Goal: Task Accomplishment & Management: Use online tool/utility

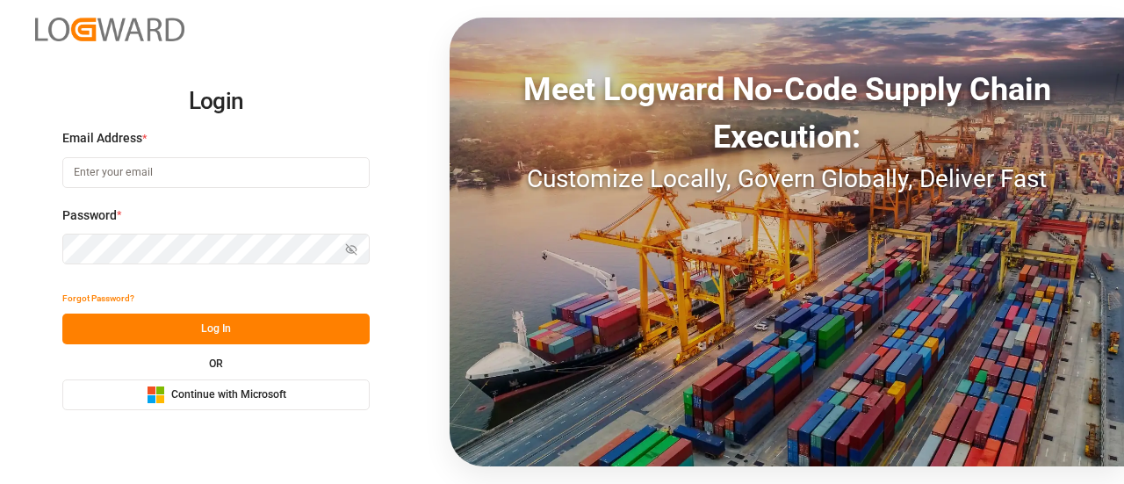
click at [297, 390] on button "Microsoft Logo Continue with Microsoft" at bounding box center [215, 394] width 307 height 31
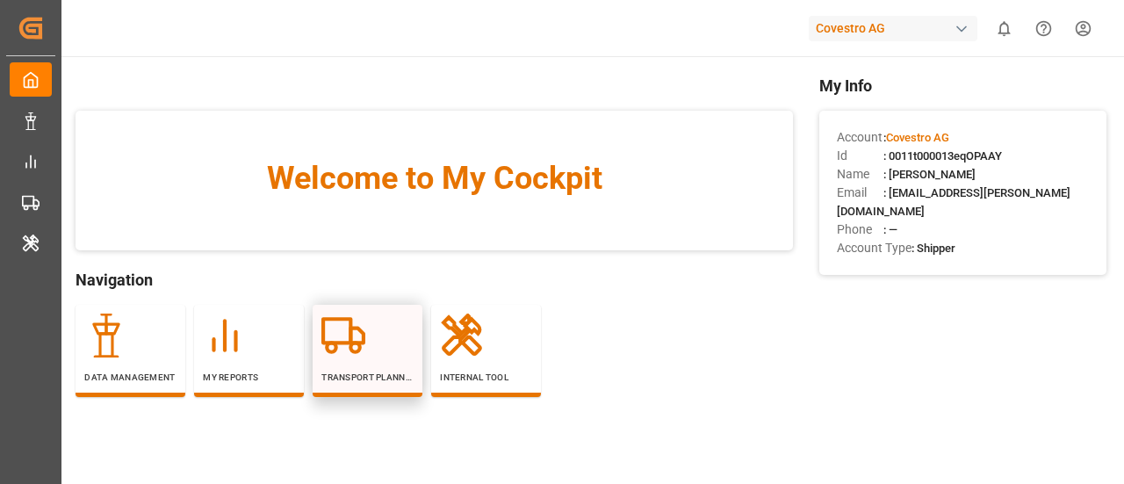
click at [386, 357] on div "Transport Planner" at bounding box center [367, 349] width 92 height 70
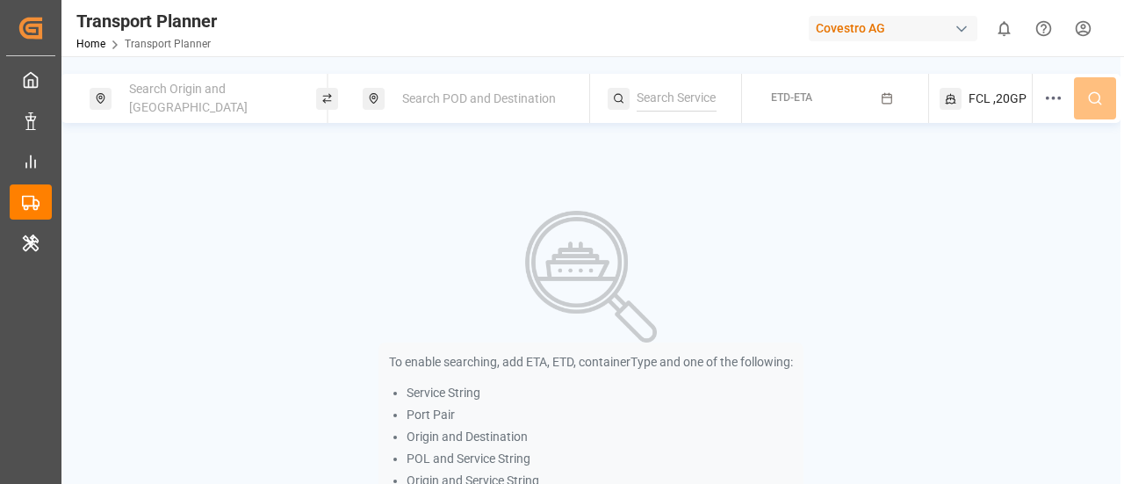
click at [218, 105] on span "Search Origin and [GEOGRAPHIC_DATA]" at bounding box center [188, 98] width 119 height 32
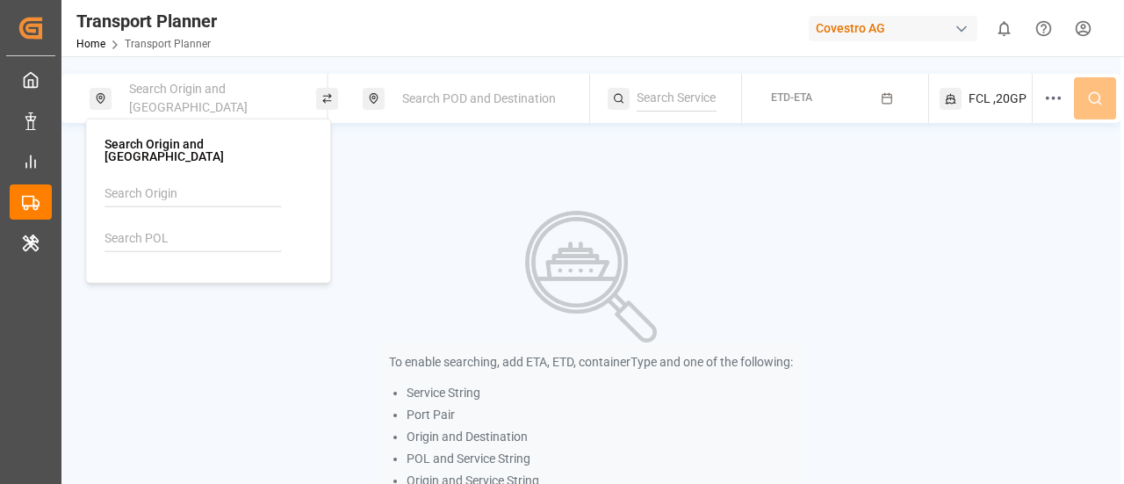
click at [155, 192] on input at bounding box center [193, 194] width 177 height 26
click at [167, 192] on input at bounding box center [193, 194] width 177 height 26
click at [162, 226] on input at bounding box center [193, 239] width 177 height 26
click at [148, 182] on input at bounding box center [193, 194] width 177 height 26
paste input "NWC"
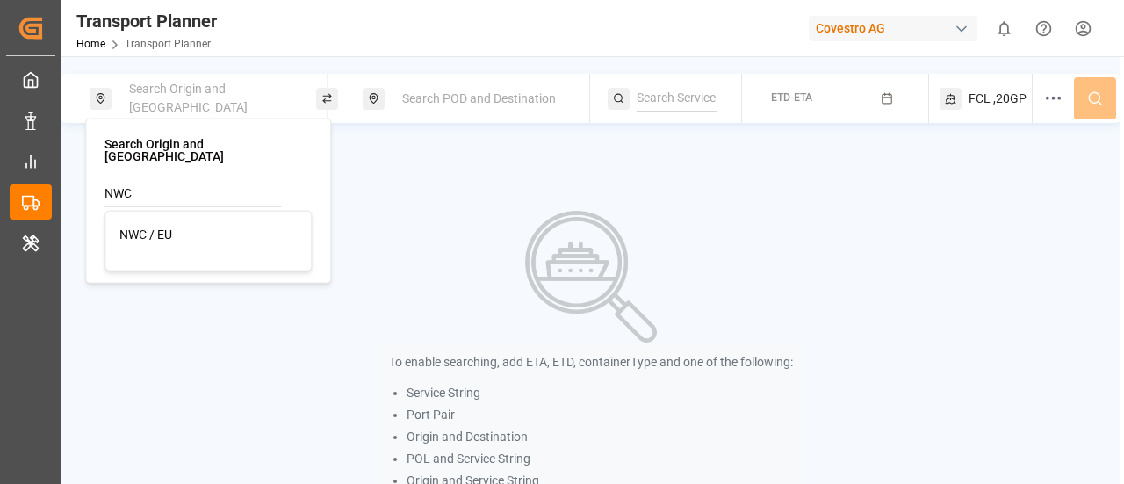
click at [211, 225] on div "NWC / EU" at bounding box center [207, 234] width 177 height 18
type input "NWC / EU"
click at [448, 97] on span "Search POD and Destination" at bounding box center [479, 98] width 154 height 14
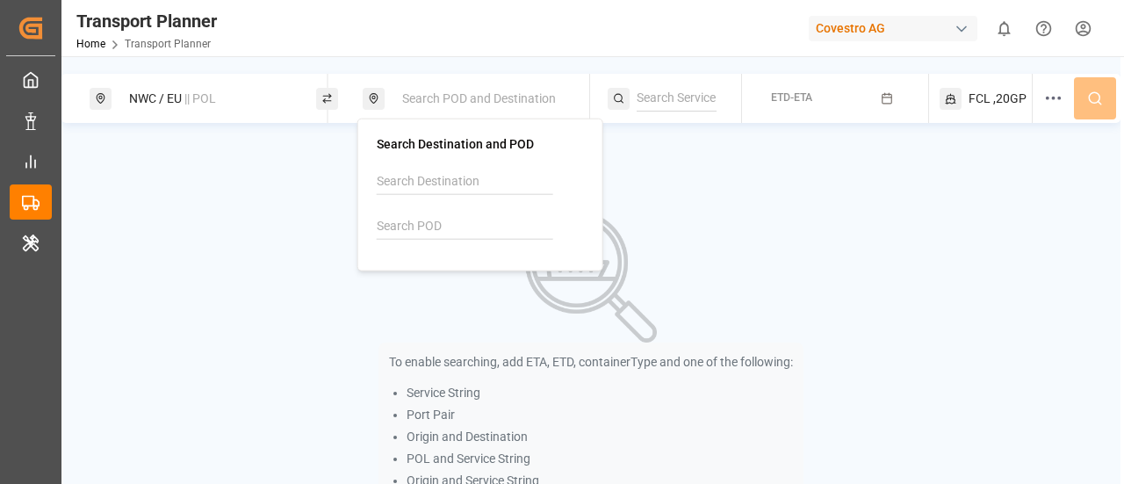
click at [431, 224] on input at bounding box center [465, 226] width 177 height 26
paste input "TWTXG"
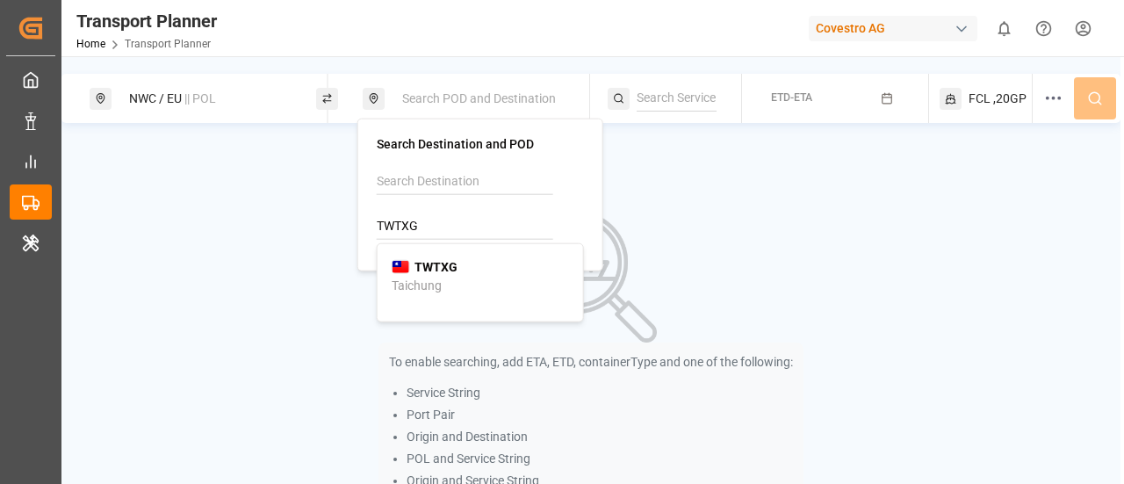
click at [475, 264] on div "TWTXG Taichung" at bounding box center [480, 275] width 177 height 37
type input "TWTXG"
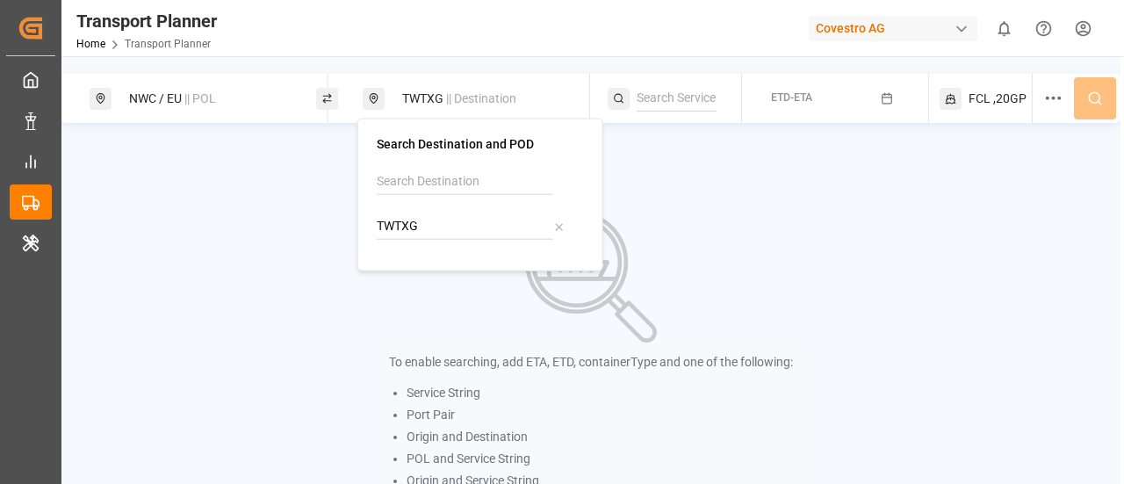
click at [881, 96] on icon "button" at bounding box center [887, 98] width 12 height 12
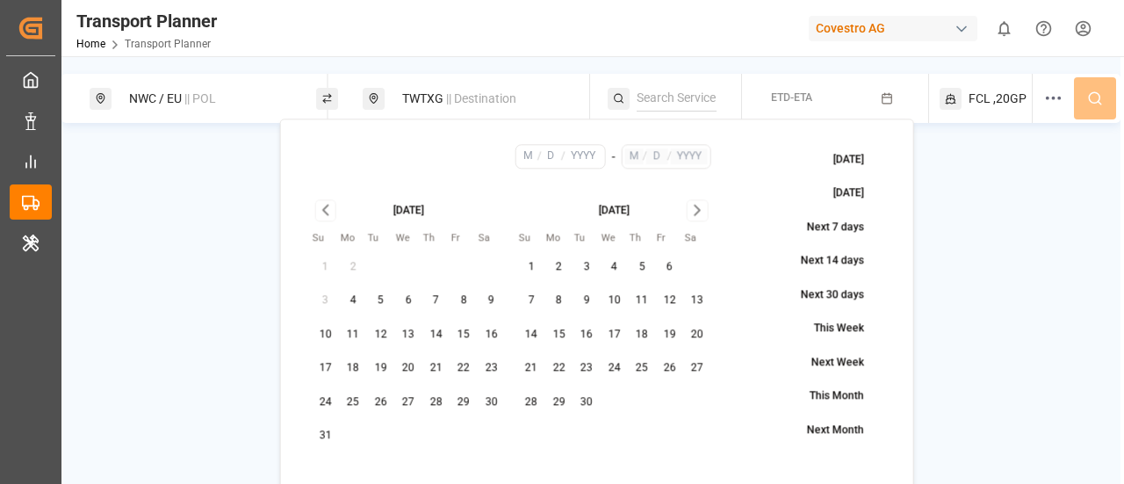
click at [384, 302] on button "5" at bounding box center [381, 301] width 28 height 28
type input "8"
type input "5"
type input "2025"
click at [698, 207] on icon "Go to next month" at bounding box center [698, 210] width 20 height 21
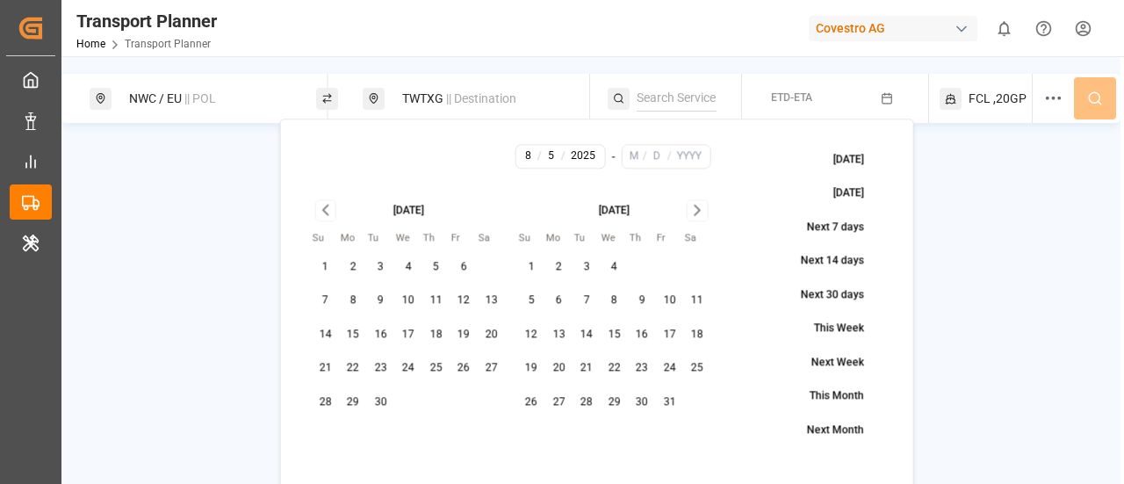
click at [698, 207] on icon "Go to next month" at bounding box center [698, 210] width 20 height 21
click at [527, 437] on button "30" at bounding box center [531, 436] width 28 height 28
type input "11"
type input "30"
type input "2025"
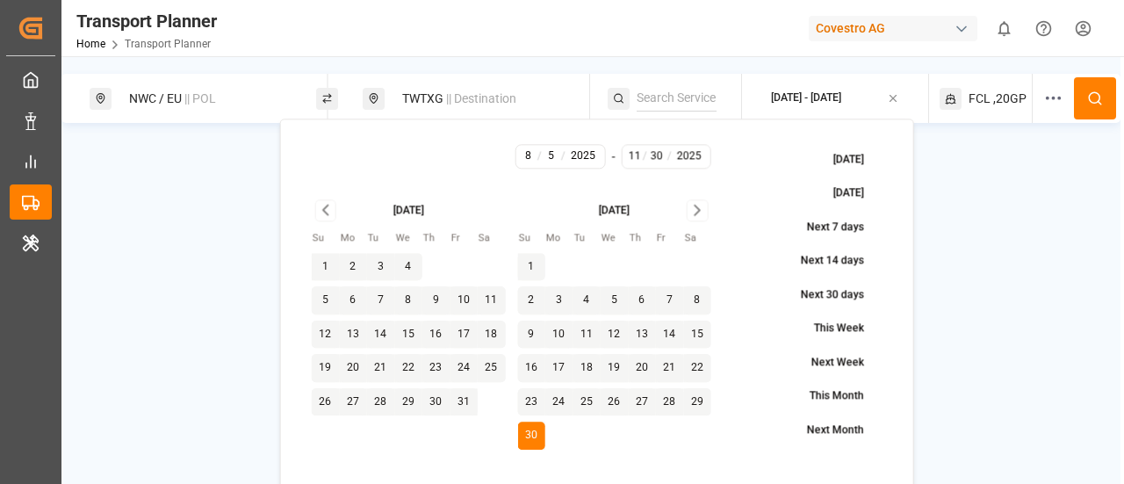
click at [1074, 107] on button at bounding box center [1095, 98] width 42 height 42
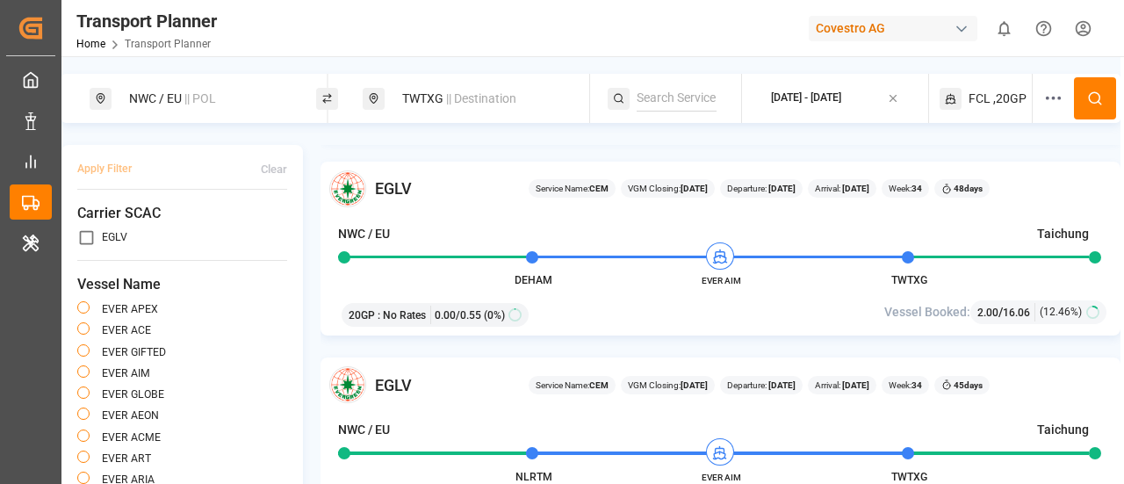
scroll to position [1757, 0]
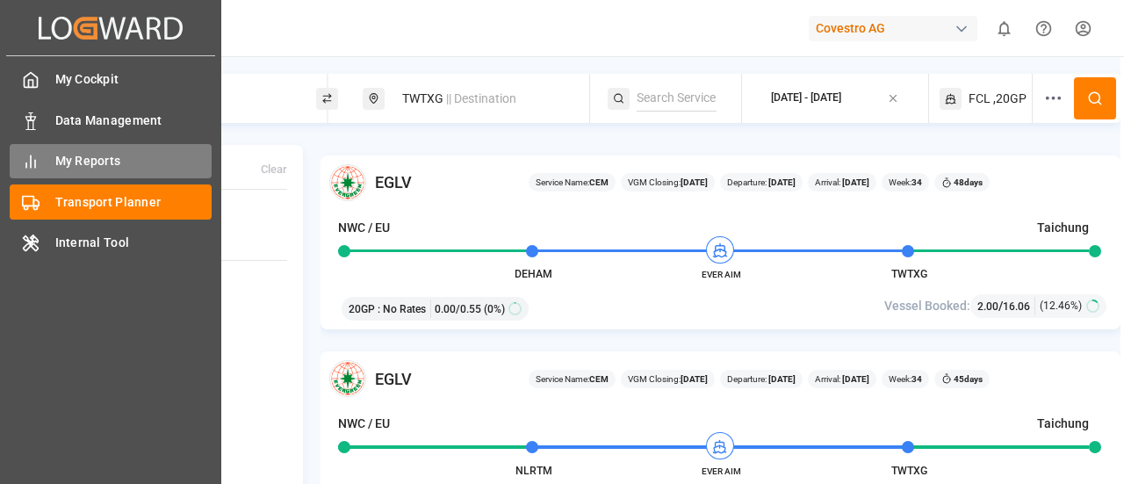
click at [79, 168] on span "My Reports" at bounding box center [133, 161] width 157 height 18
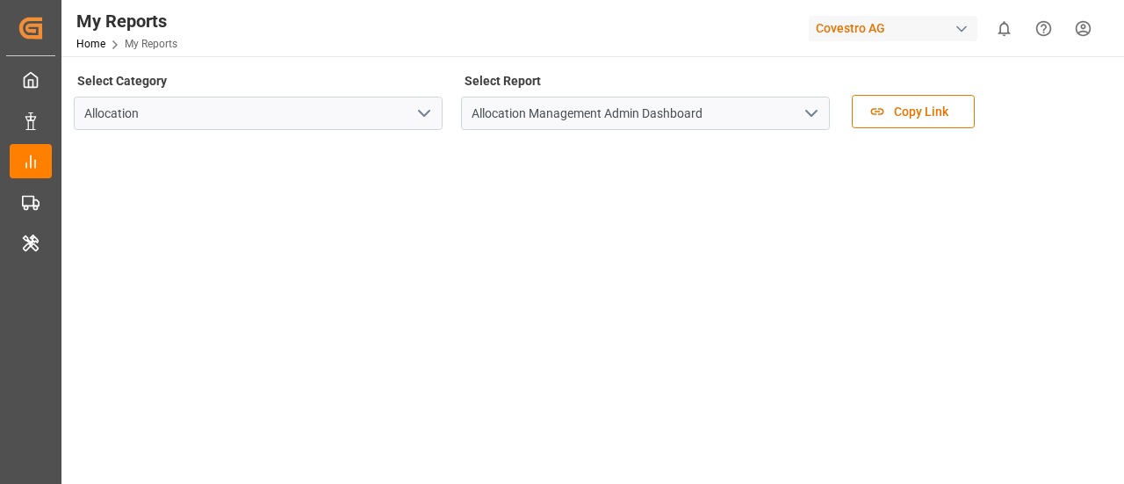
click at [429, 117] on icon "open menu" at bounding box center [424, 113] width 21 height 21
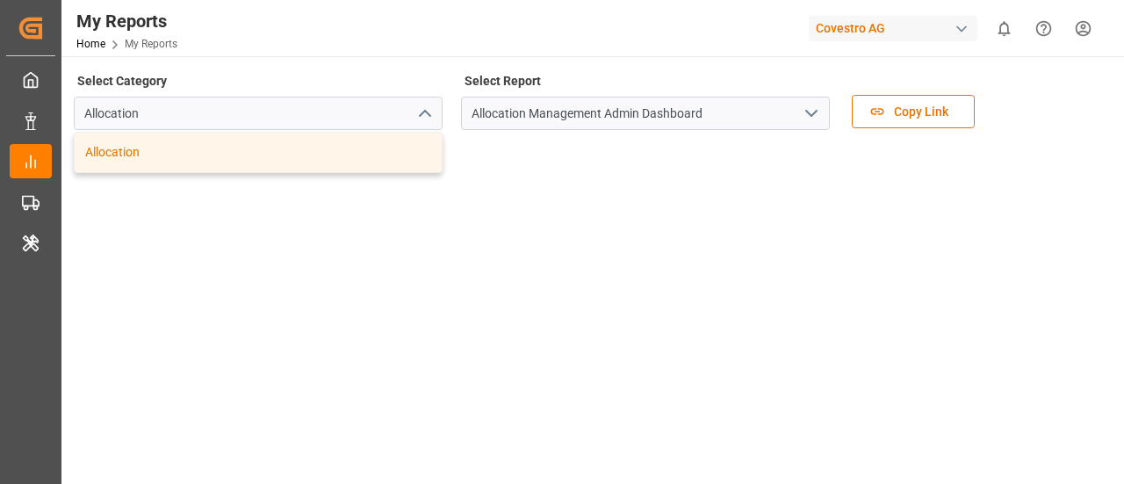
click at [811, 120] on icon "open menu" at bounding box center [811, 113] width 21 height 21
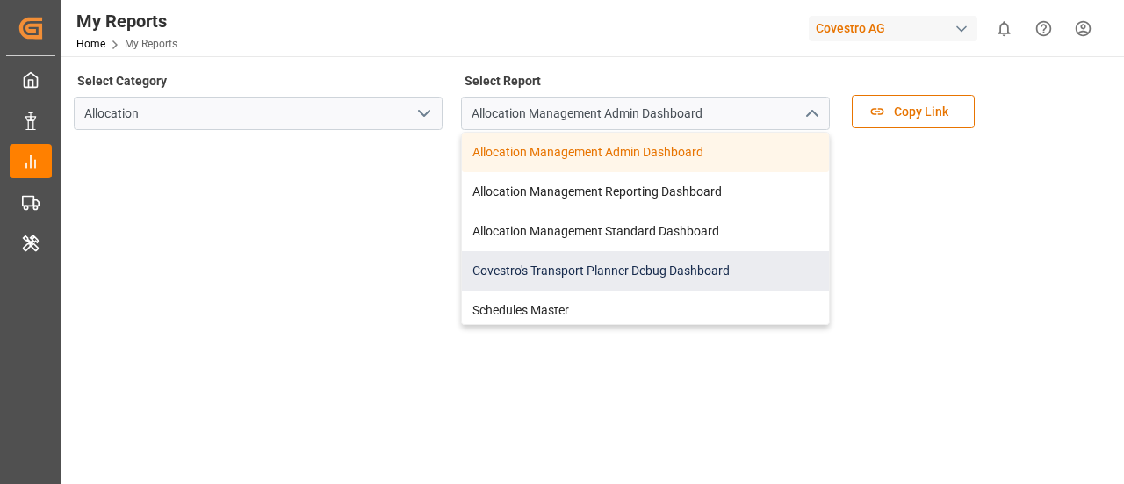
click at [720, 260] on div "Covestro's Transport Planner Debug Dashboard" at bounding box center [645, 271] width 367 height 40
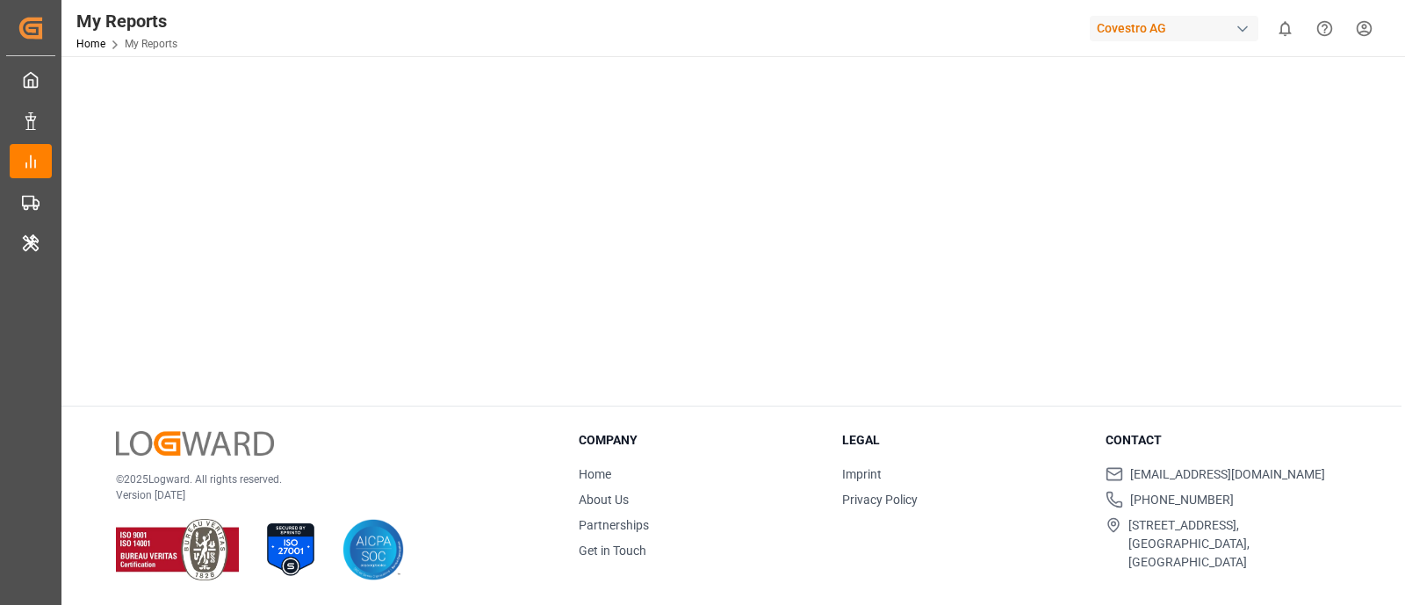
scroll to position [455, 0]
